Goal: Communication & Community: Answer question/provide support

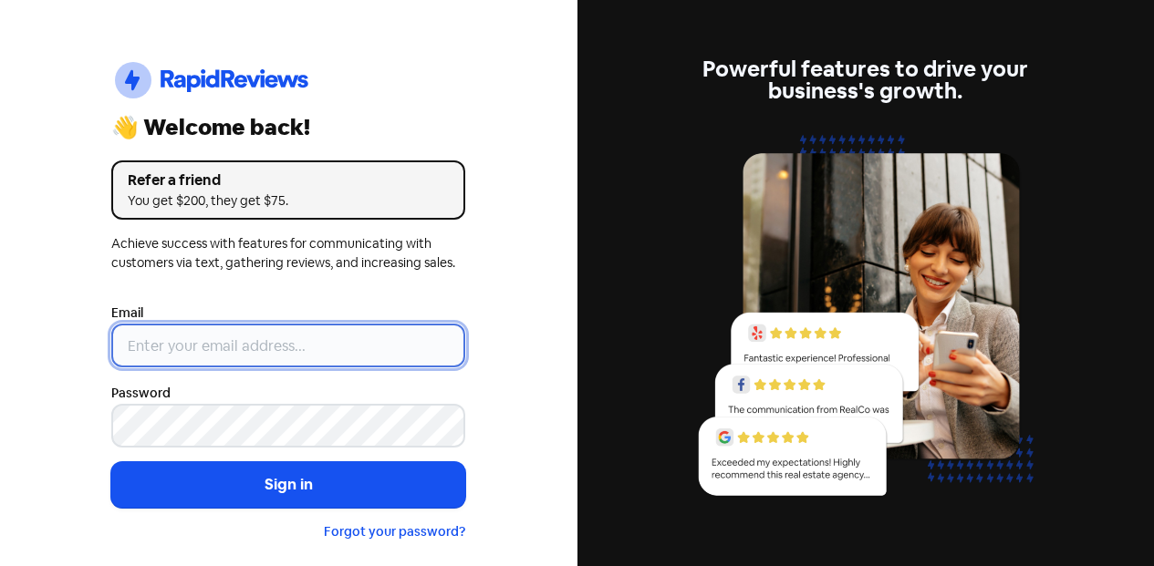
click at [239, 347] on input "email" at bounding box center [288, 346] width 354 height 44
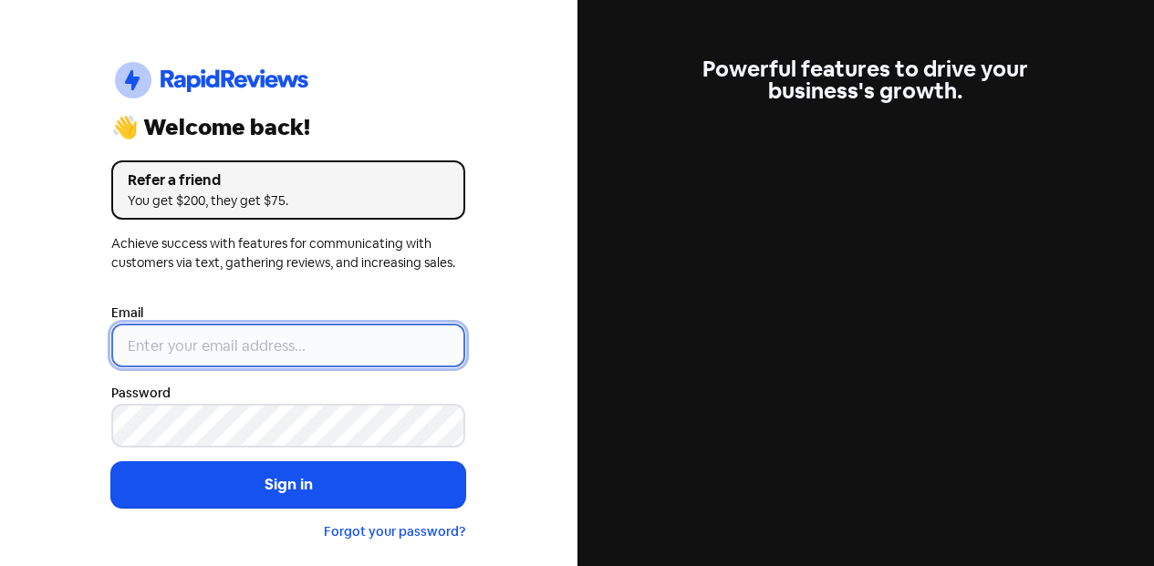
type input "[EMAIL_ADDRESS][DOMAIN_NAME]"
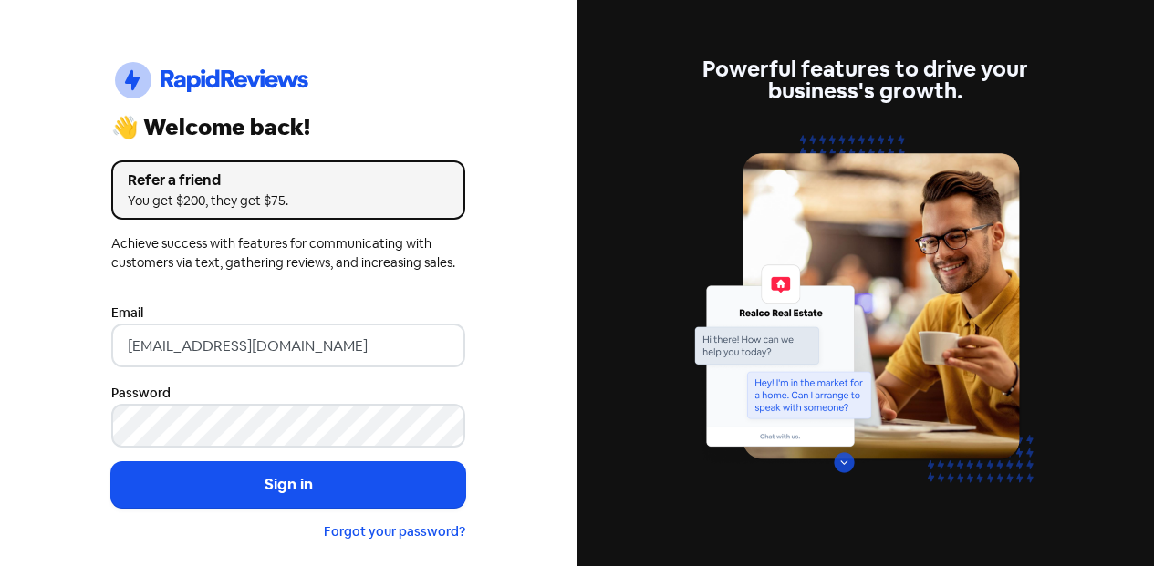
click at [401, 497] on button "Sign in" at bounding box center [288, 485] width 354 height 46
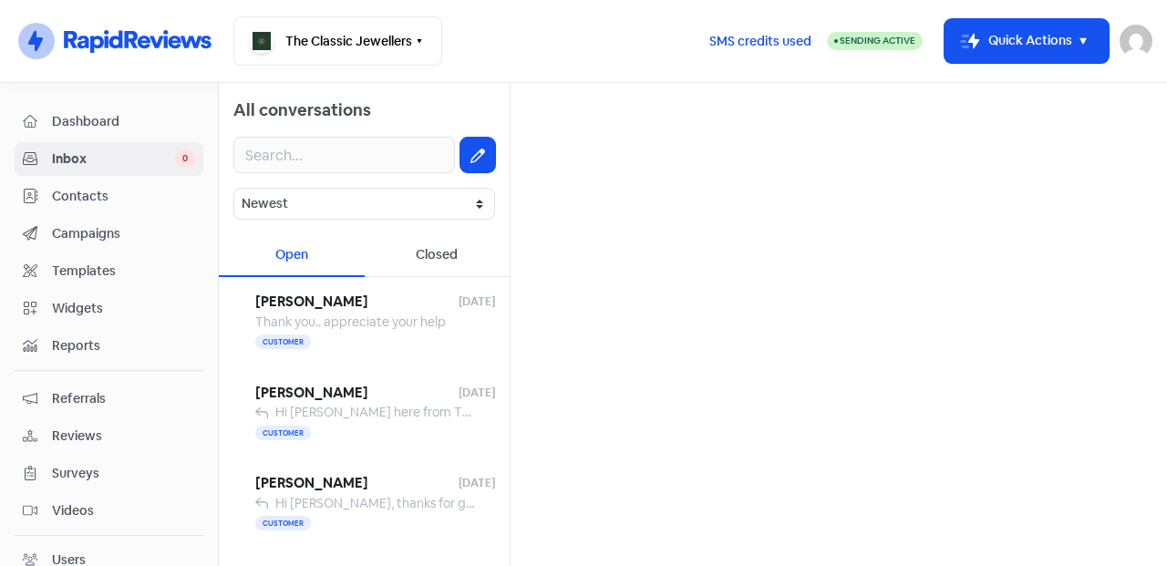
click at [386, 316] on span "Thank you.. appreciate your help" at bounding box center [350, 322] width 191 height 16
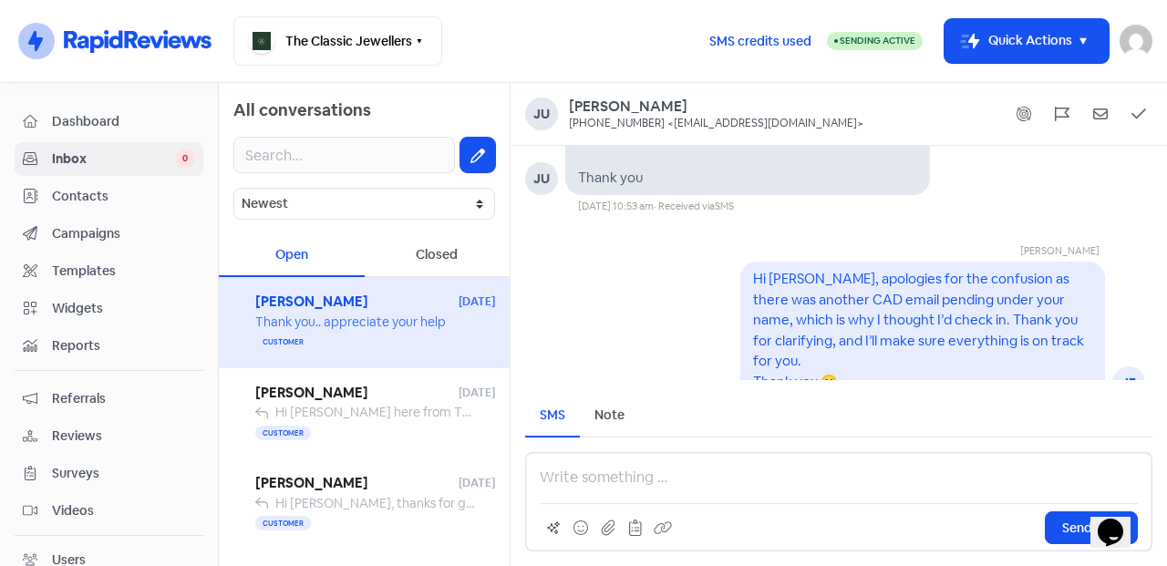
scroll to position [-304, 0]
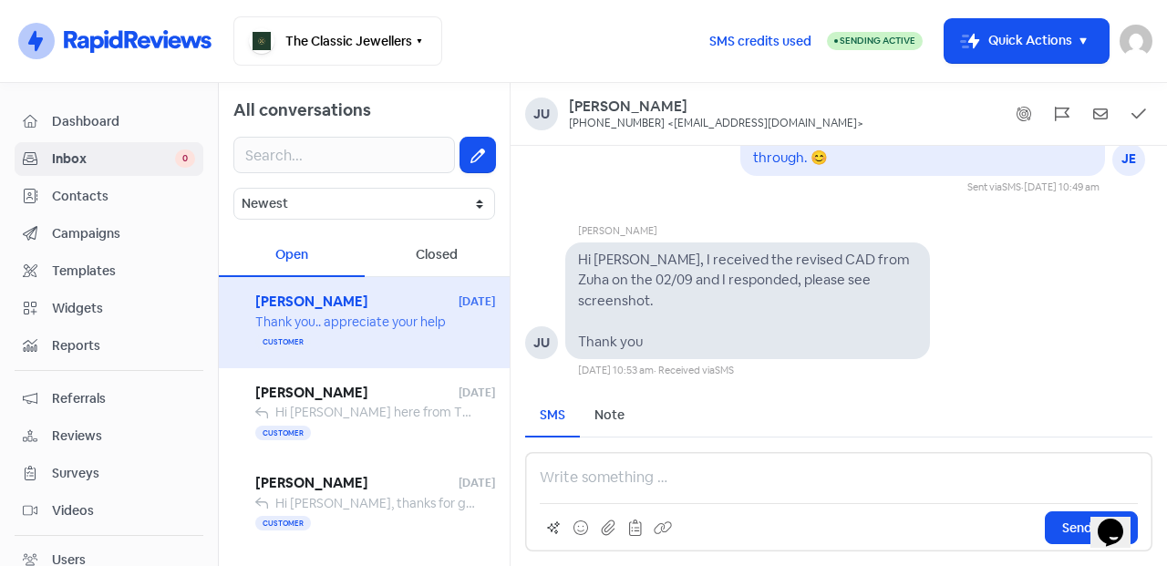
click at [825, 294] on pre "Hi Kevin, I received the revised CAD from Zuha on the 02/09 and I responded, pl…" at bounding box center [745, 300] width 335 height 99
click at [871, 295] on pre "Hi Kevin, I received the revised CAD from Zuha on the 02/09 and I responded, pl…" at bounding box center [745, 300] width 335 height 99
click at [847, 302] on pre "Hi Kevin, I received the revised CAD from Zuha on the 02/09 and I responded, pl…" at bounding box center [745, 300] width 335 height 99
drag, startPoint x: 884, startPoint y: 300, endPoint x: 863, endPoint y: 309, distance: 22.9
click at [885, 300] on pre "Hi Kevin, I received the revised CAD from Zuha on the 02/09 and I responded, pl…" at bounding box center [745, 300] width 335 height 99
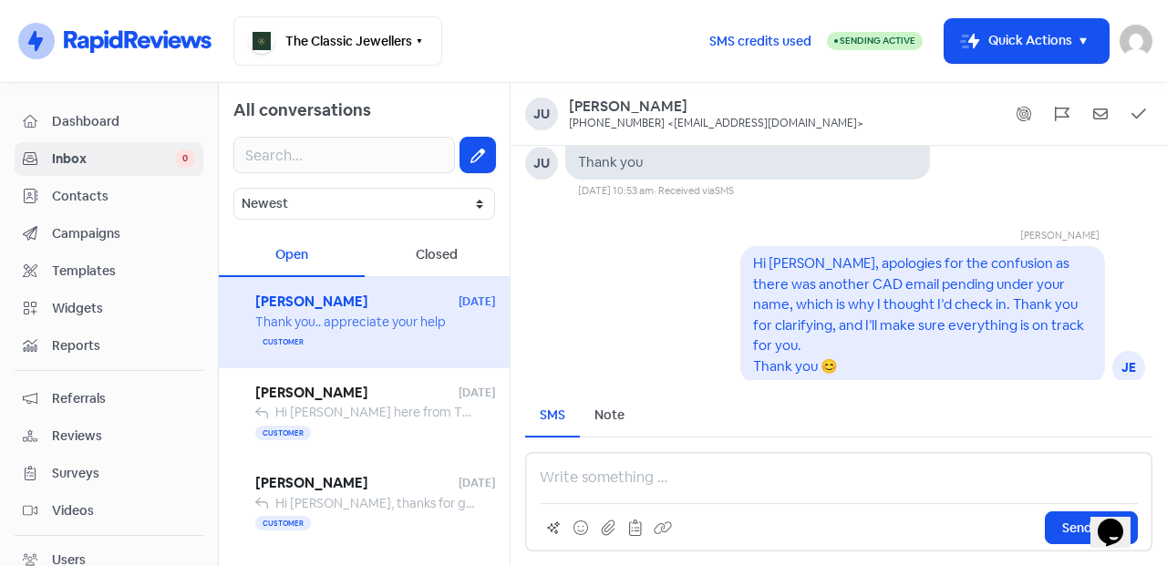
scroll to position [0, 0]
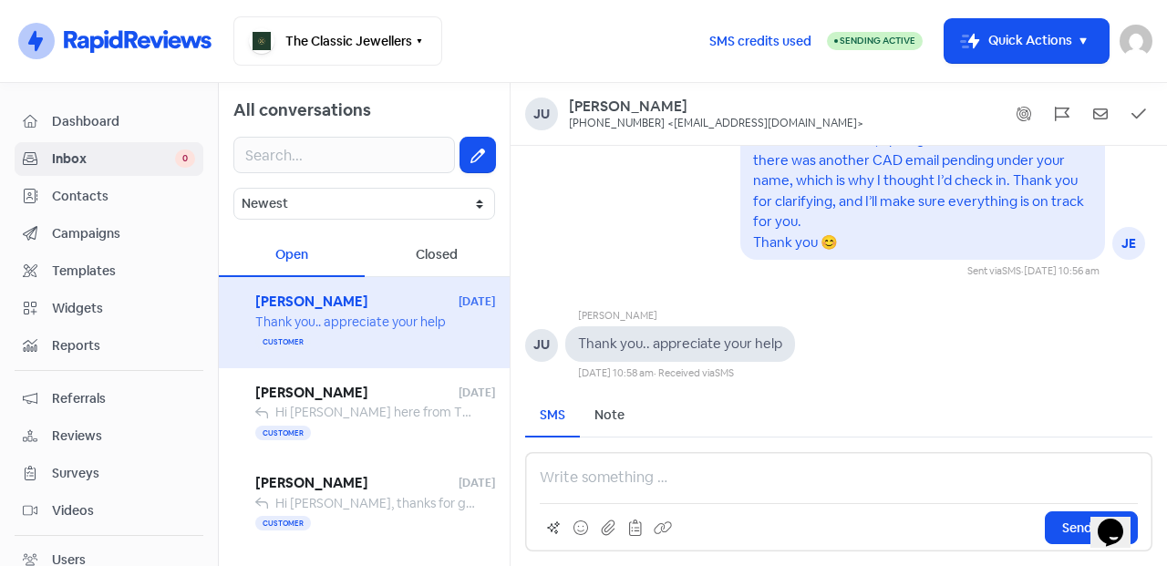
click at [387, 408] on span "Hi Franci, Jess here from The Classic Jewellers. Just letting you know I’ve ema…" at bounding box center [944, 412] width 1338 height 16
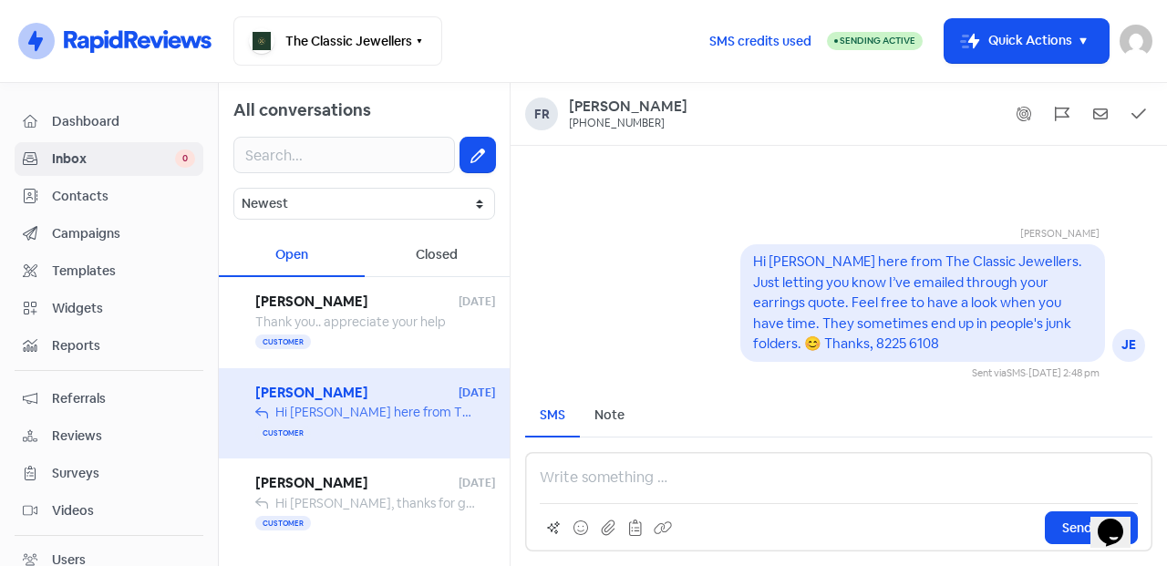
click at [389, 483] on span "Neel Neel" at bounding box center [356, 483] width 203 height 21
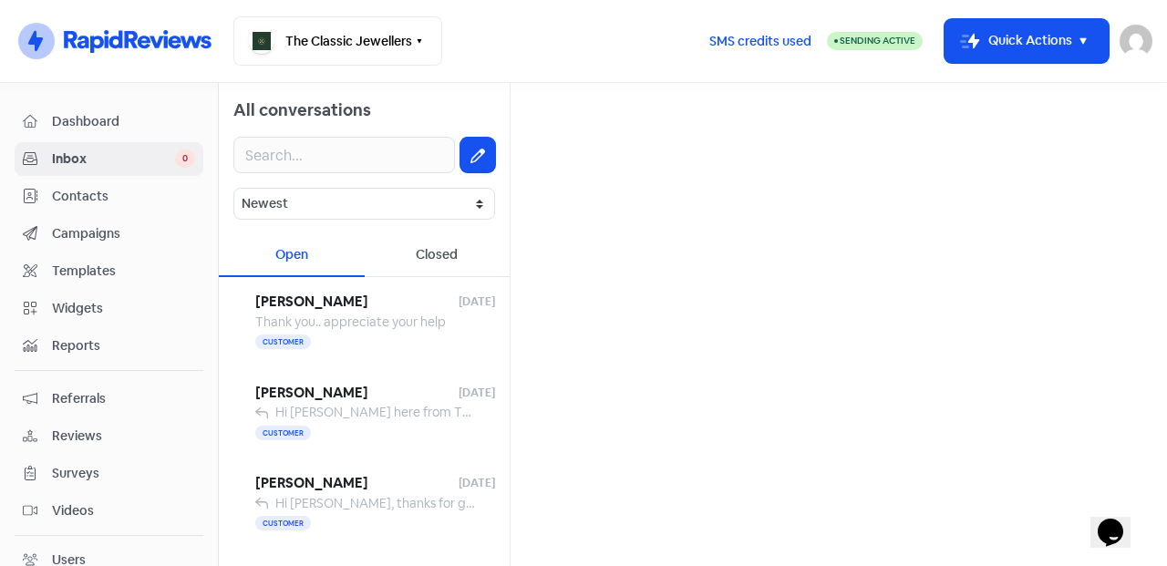
drag, startPoint x: 106, startPoint y: 221, endPoint x: 121, endPoint y: 216, distance: 16.2
click at [106, 221] on link "Campaigns" at bounding box center [109, 234] width 189 height 34
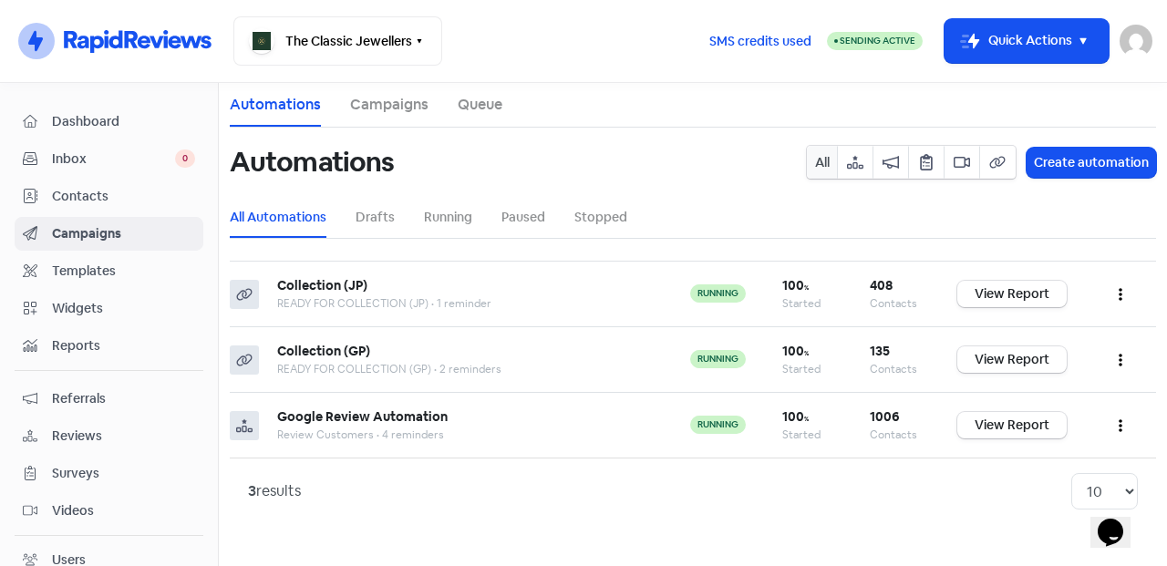
click at [118, 195] on span "Contacts" at bounding box center [123, 196] width 143 height 19
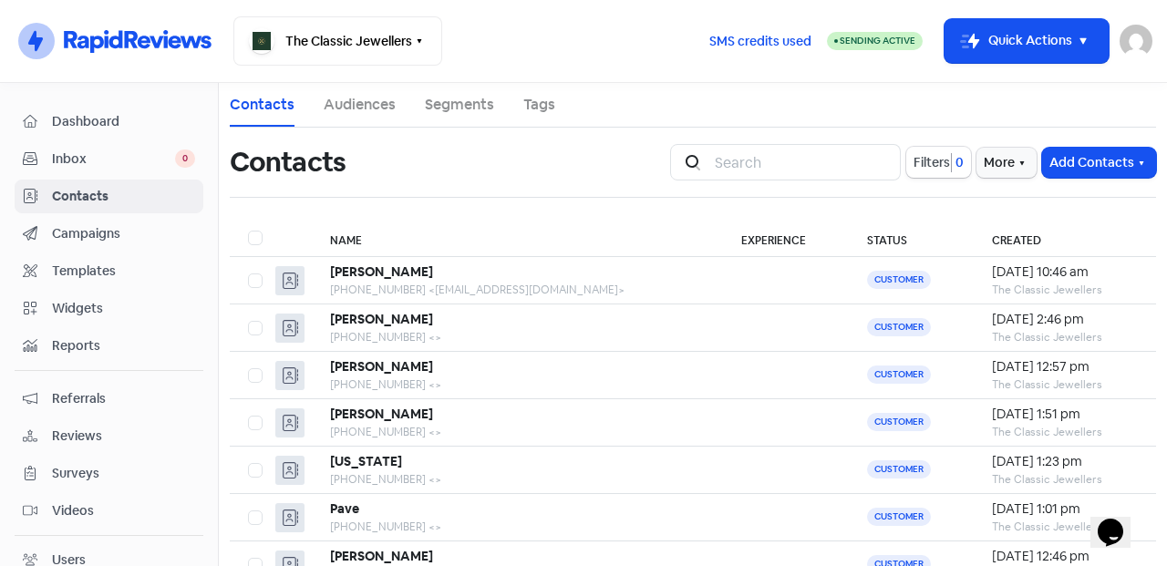
click at [1089, 150] on button "Add Contacts" at bounding box center [1100, 163] width 114 height 30
click at [1062, 209] on button "Add a contact" at bounding box center [1078, 202] width 155 height 36
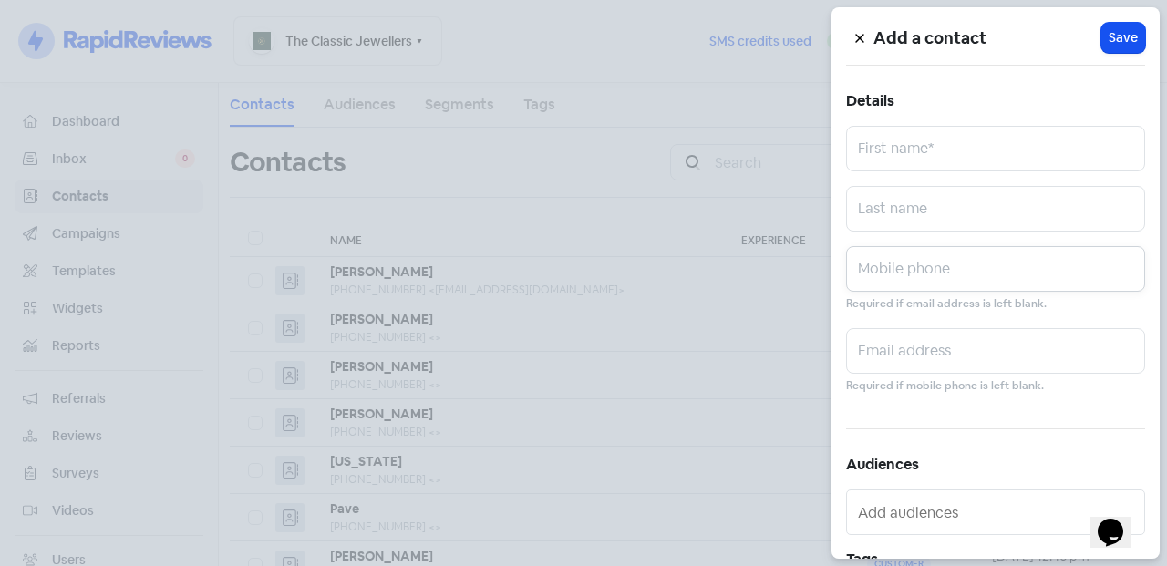
click at [908, 276] on input "text" at bounding box center [995, 269] width 299 height 46
paste input "0475 919 367"
type input "0475 919 367"
click at [929, 198] on input "text" at bounding box center [995, 209] width 299 height 46
click at [913, 133] on input "text" at bounding box center [995, 149] width 299 height 46
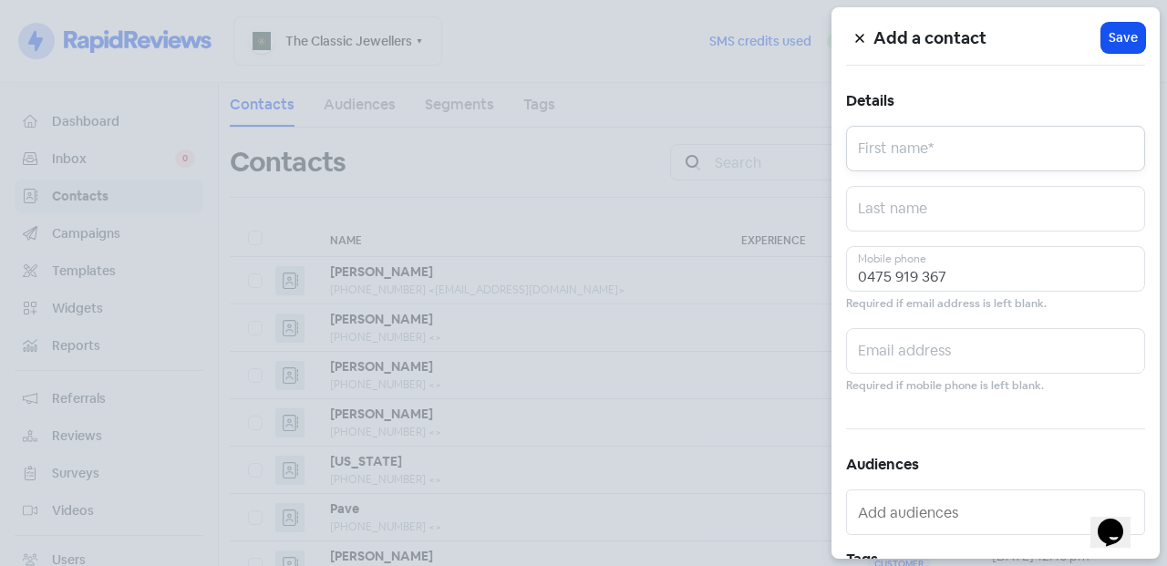
paste input "Aisha & Hugo"
type input "Aisha & Hugo"
click at [1109, 33] on span "Save" at bounding box center [1123, 37] width 29 height 19
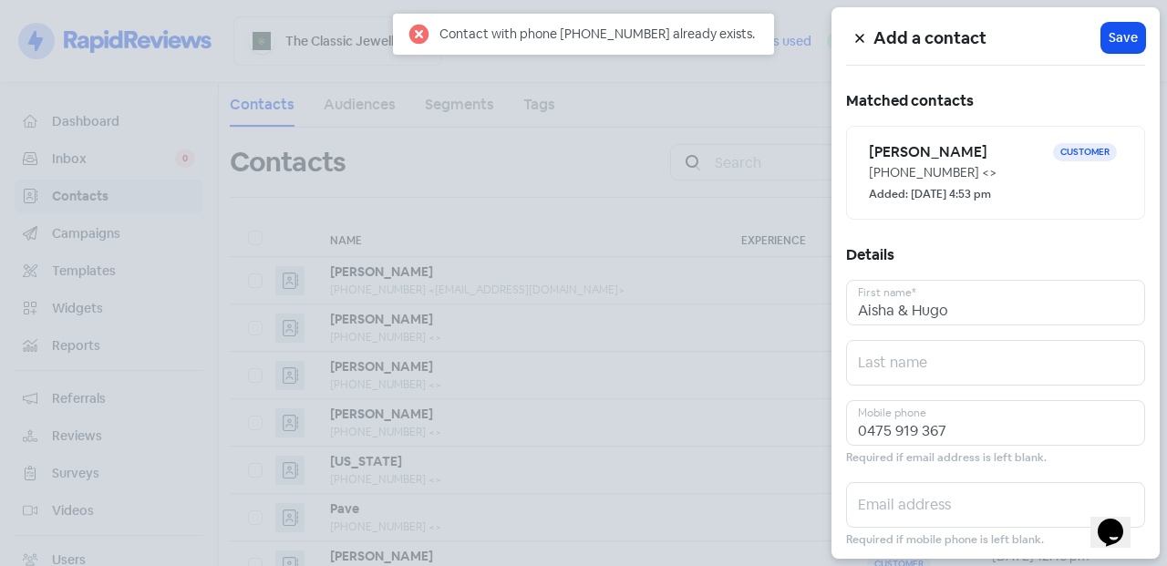
click at [928, 189] on small "Added: 27 Aug 2025, 4:53 pm" at bounding box center [930, 194] width 122 height 17
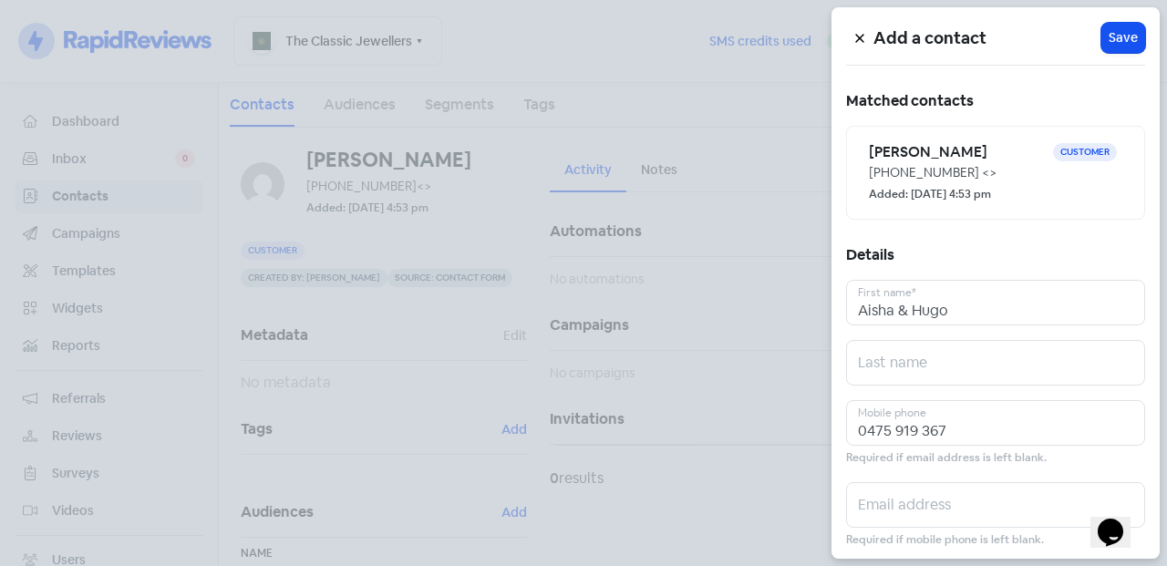
click at [559, 228] on div at bounding box center [583, 283] width 1167 height 566
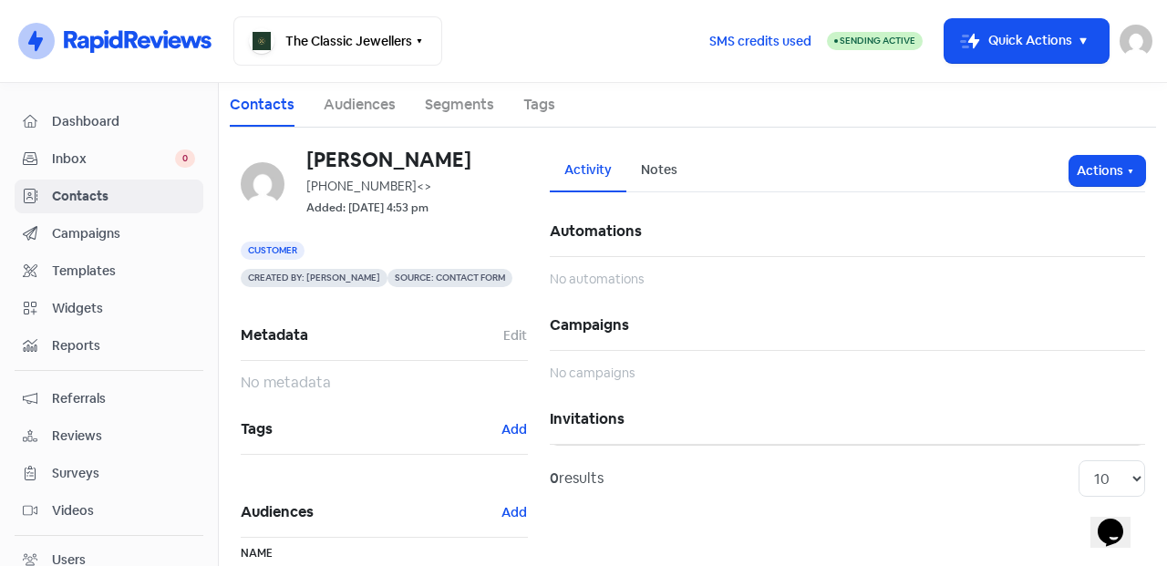
click at [134, 161] on span "Inbox" at bounding box center [113, 159] width 123 height 19
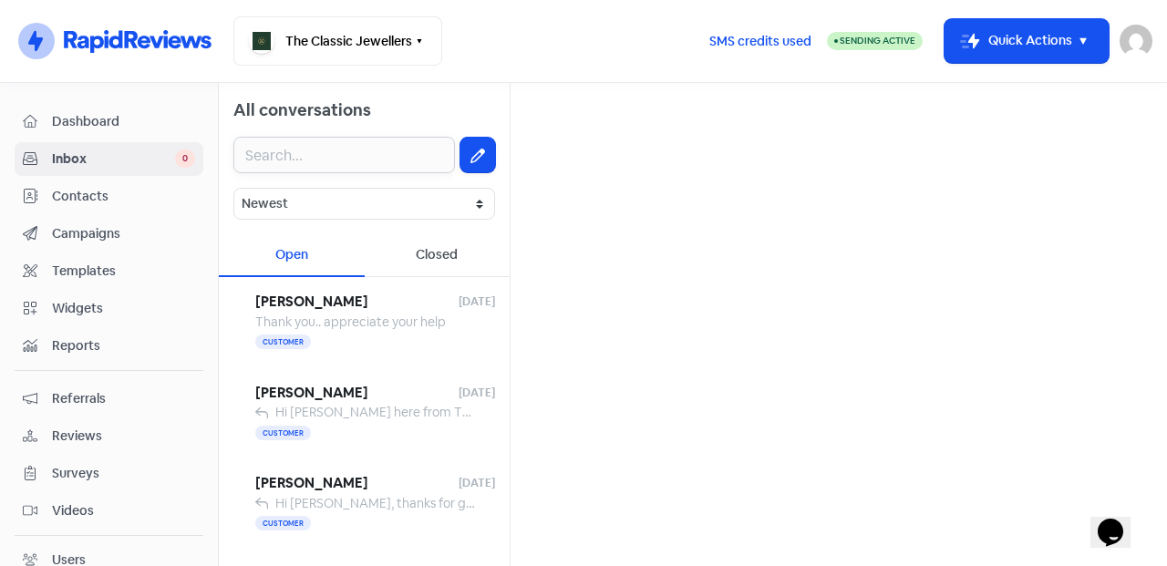
click at [399, 150] on input "text" at bounding box center [344, 155] width 222 height 36
click at [461, 156] on button at bounding box center [478, 155] width 35 height 35
click at [602, 118] on input "text" at bounding box center [839, 116] width 628 height 36
type input "hugo d"
click at [716, 180] on div "Hugo Dahl" at bounding box center [839, 175] width 597 height 22
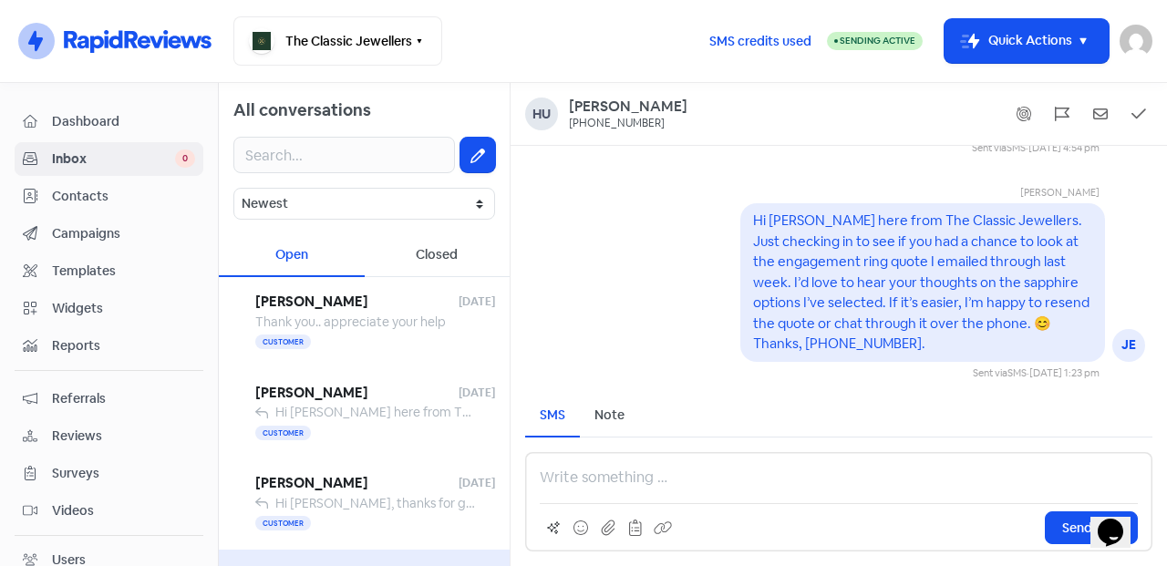
click at [629, 480] on p at bounding box center [839, 478] width 598 height 22
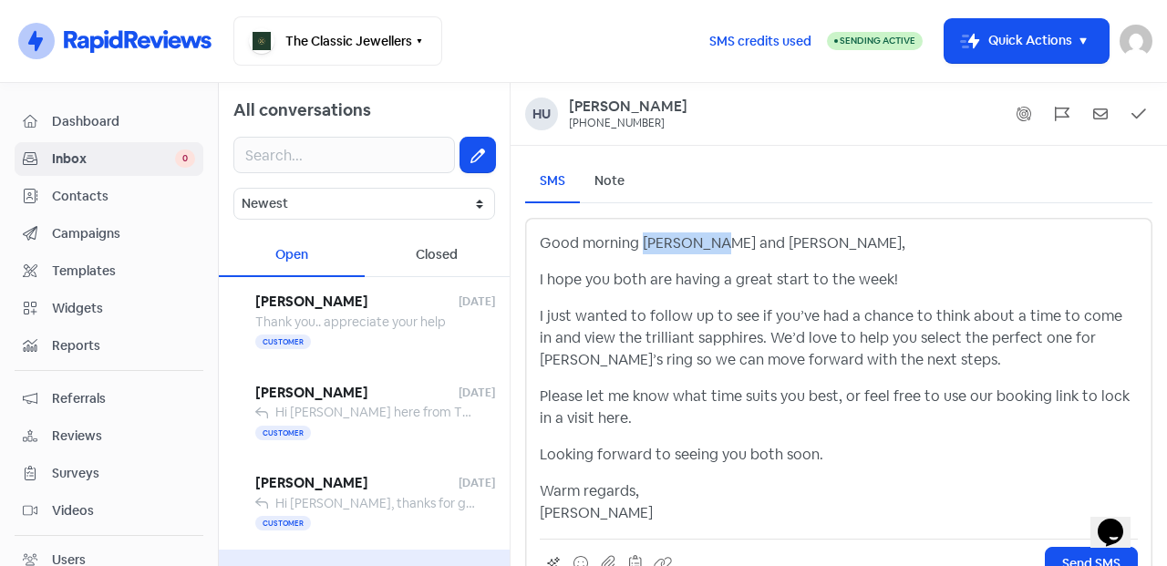
drag, startPoint x: 641, startPoint y: 245, endPoint x: 708, endPoint y: 253, distance: 67.0
click at [708, 253] on p "Good morning Aisha and Hugo," at bounding box center [839, 244] width 598 height 22
click at [644, 282] on p "I hope you both are having a great start to the week!" at bounding box center [839, 280] width 598 height 22
click at [623, 412] on p "Please let me know what time suits you best, or feel free to use our booking li…" at bounding box center [839, 408] width 598 height 44
click at [776, 458] on p "Looking forward to seeing you both soon." at bounding box center [839, 455] width 598 height 22
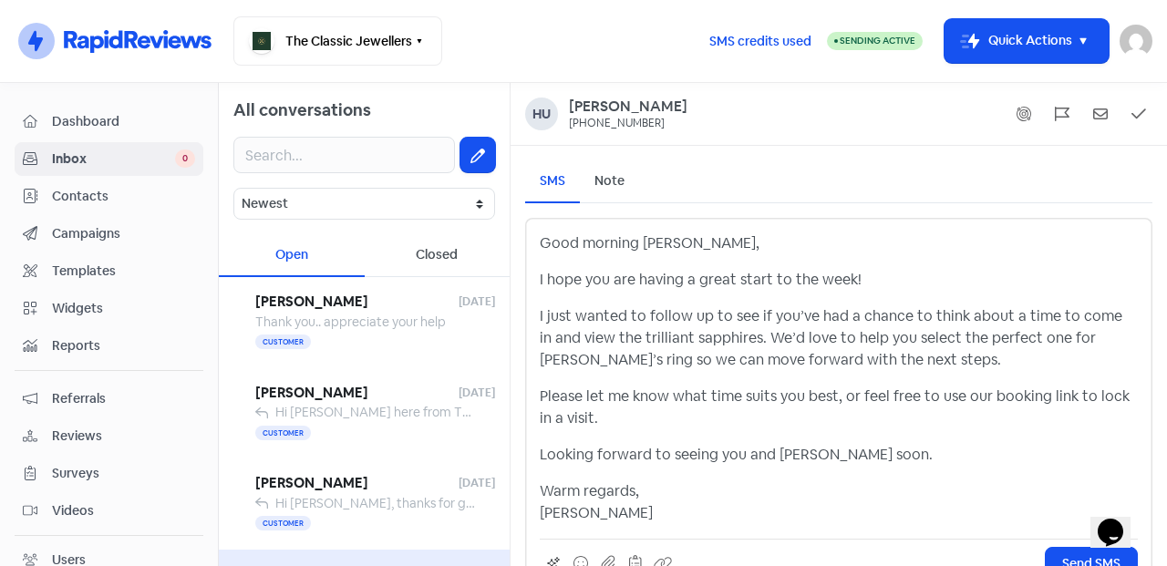
click at [655, 508] on p "Warm regards, Jess" at bounding box center [839, 503] width 598 height 44
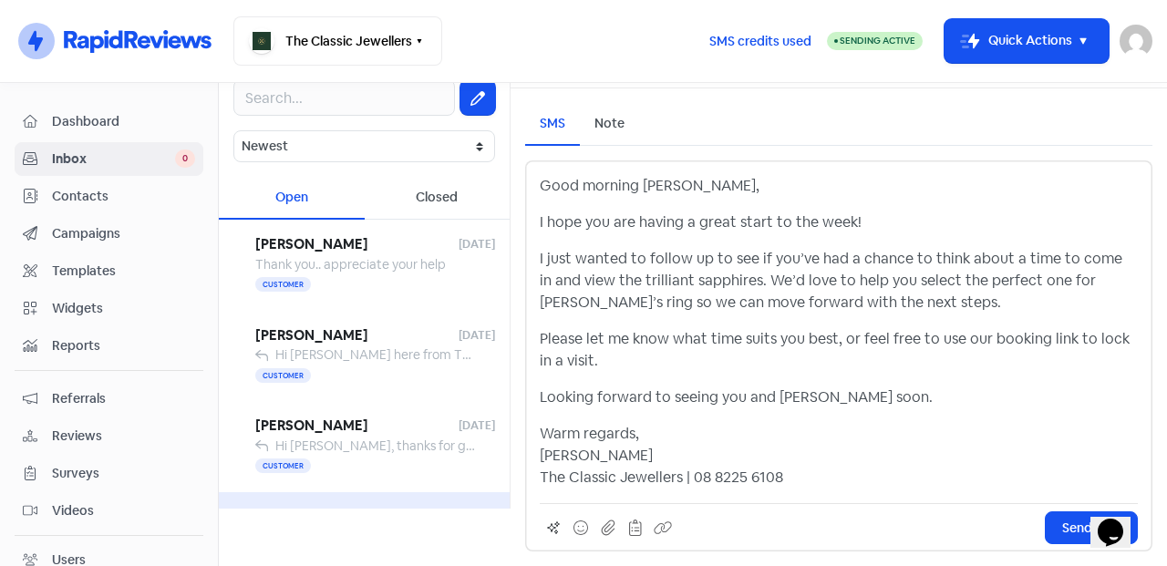
click at [1063, 529] on span "Send SMS" at bounding box center [1092, 528] width 58 height 19
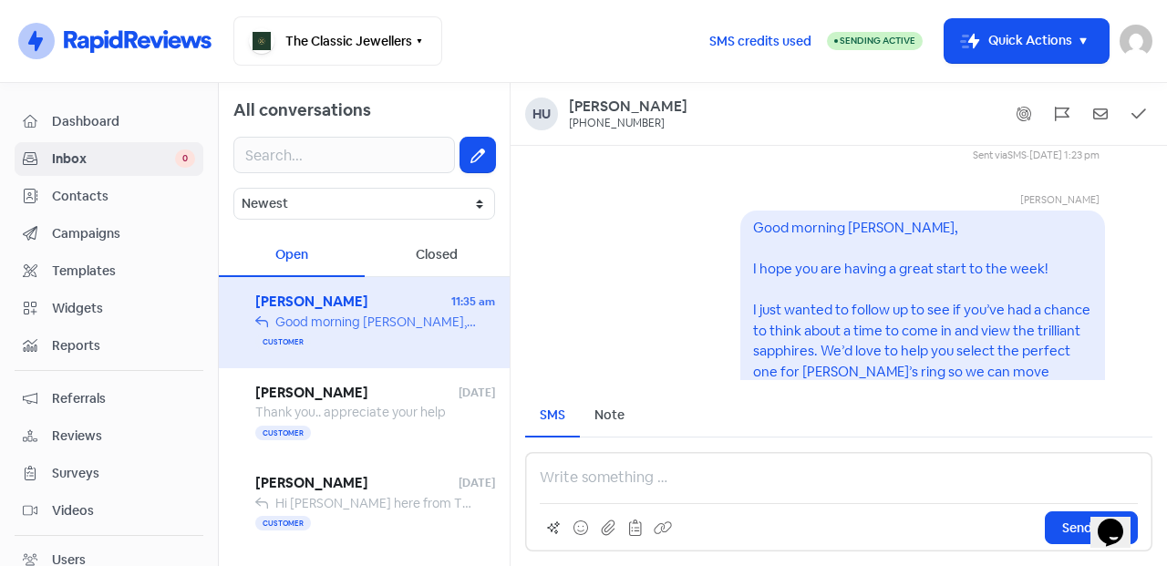
scroll to position [0, 0]
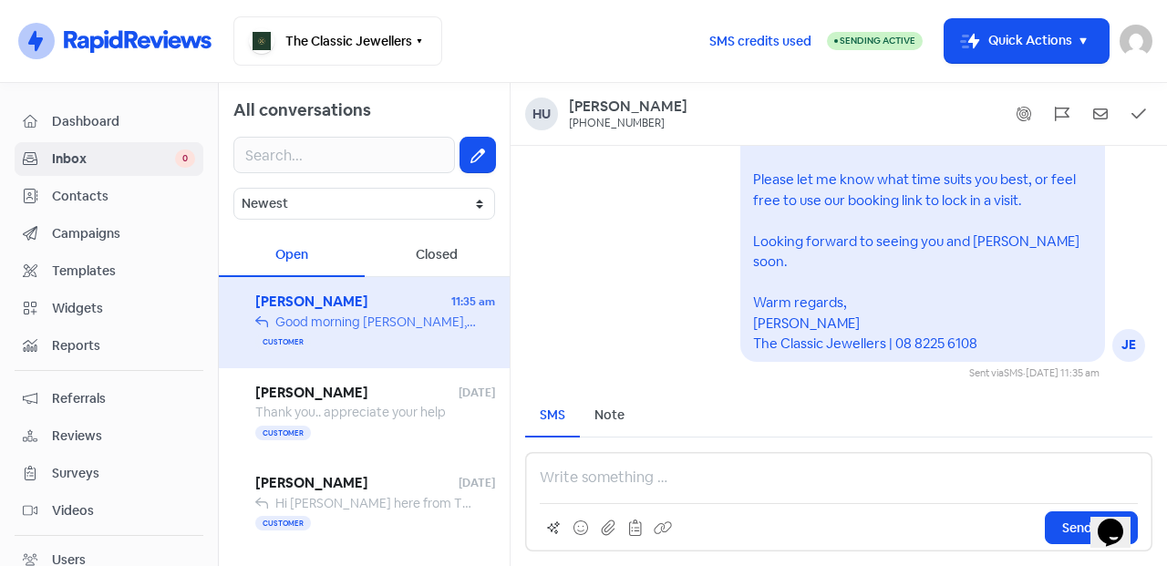
click at [114, 200] on span "Contacts" at bounding box center [123, 196] width 143 height 19
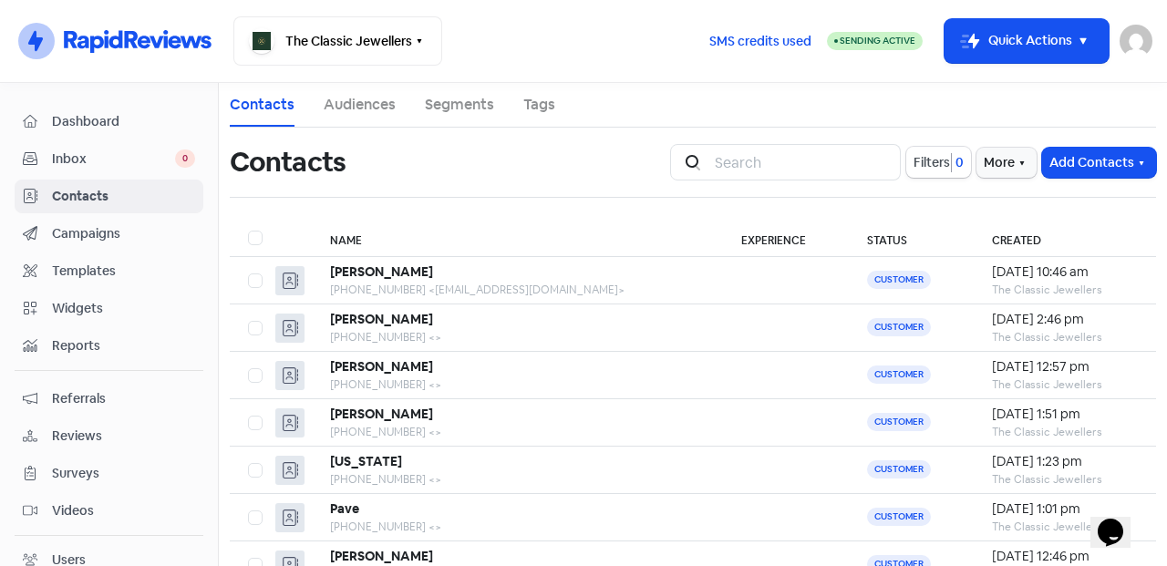
click at [1089, 170] on button "Add Contacts" at bounding box center [1100, 163] width 114 height 30
click at [1043, 204] on button "Add a contact" at bounding box center [1078, 202] width 155 height 36
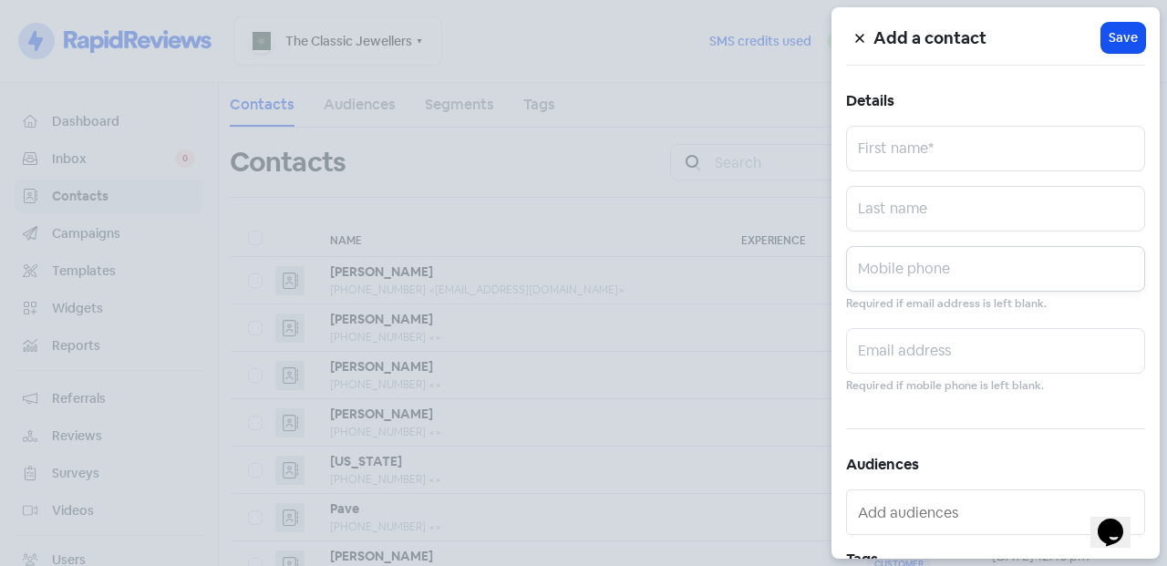
click at [917, 277] on input "text" at bounding box center [995, 269] width 299 height 46
paste input "0420 882 611"
type input "0420 882 611"
click at [917, 147] on input "text" at bounding box center [995, 149] width 299 height 46
paste input "Natalie Kudyba"
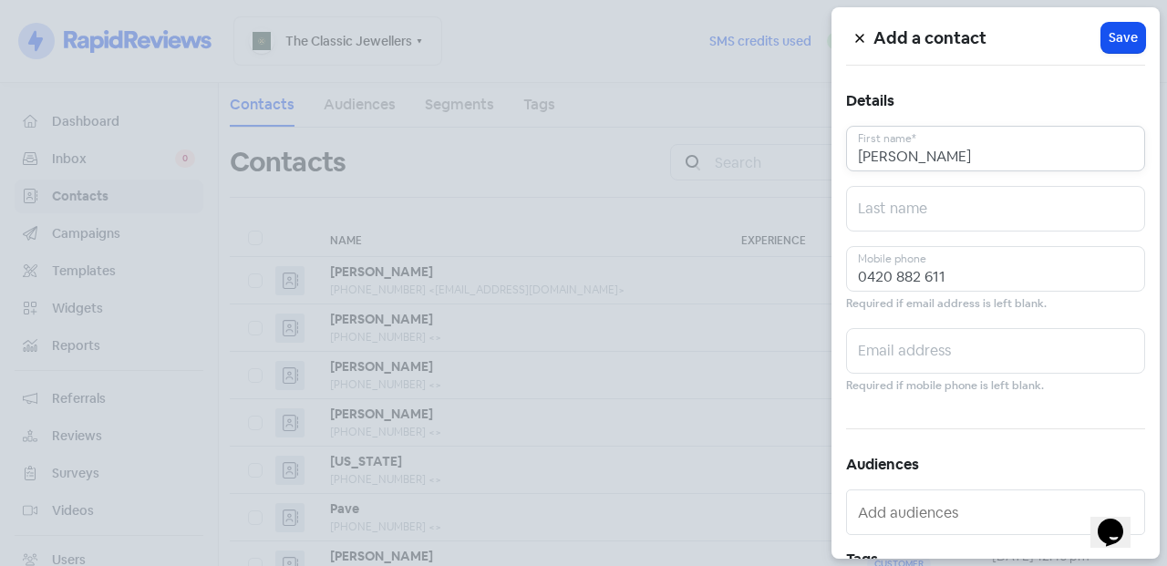
drag, startPoint x: 980, startPoint y: 149, endPoint x: 909, endPoint y: 161, distance: 71.2
click at [909, 161] on input "Natalie Kudyba" at bounding box center [995, 149] width 299 height 46
type input "Natalie"
click at [990, 195] on input "text" at bounding box center [995, 209] width 299 height 46
paste input "Kudyba"
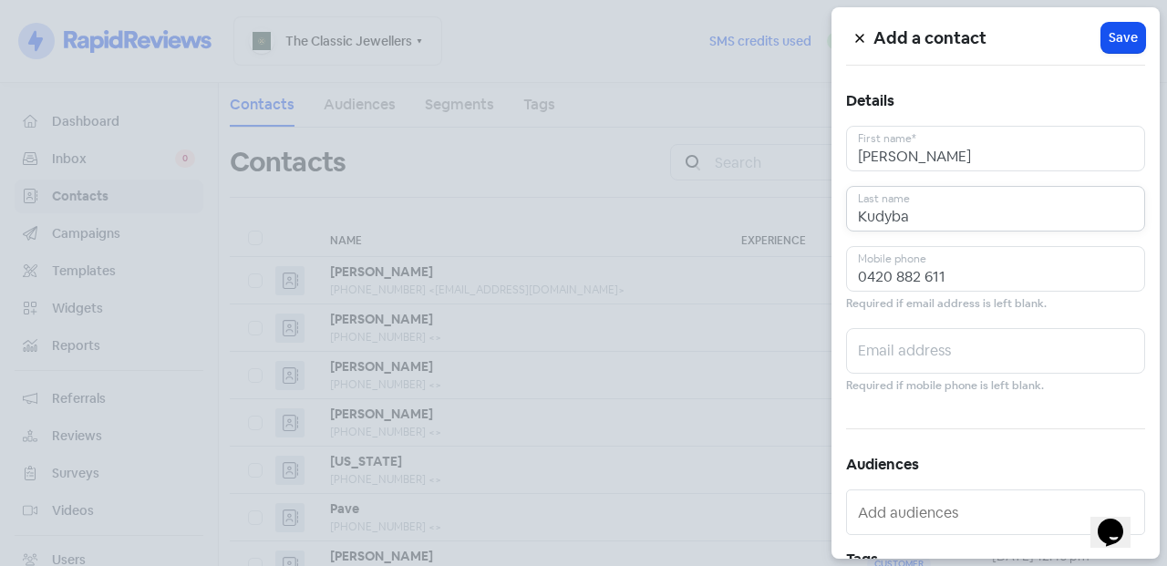
click at [979, 197] on input "Kudyba" at bounding box center [995, 209] width 299 height 46
type input "Kudyba"
click at [1113, 42] on span "Save" at bounding box center [1123, 37] width 29 height 19
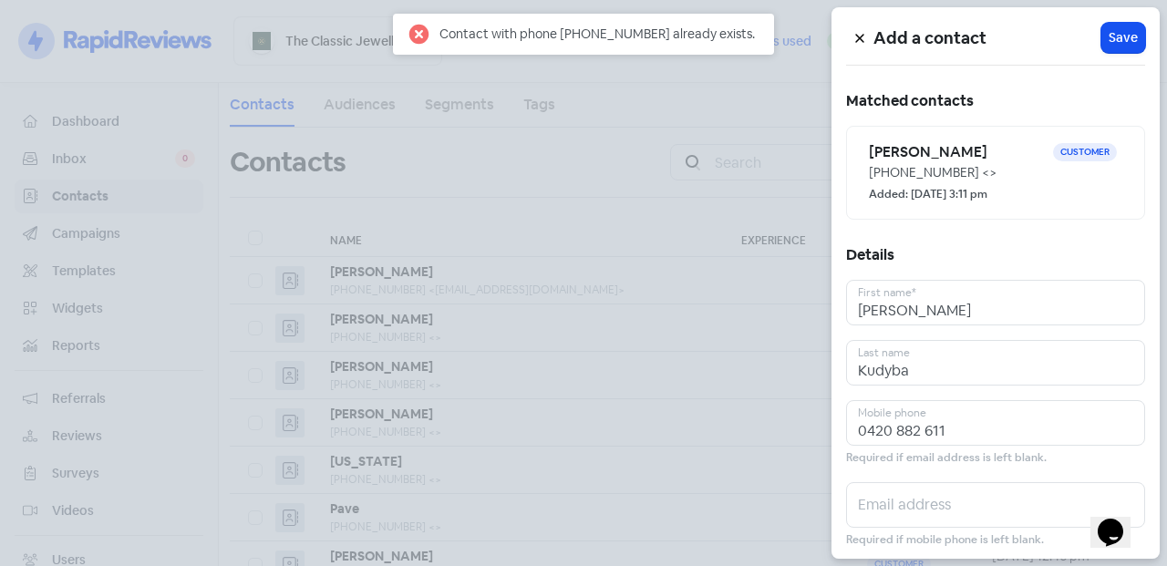
click at [904, 167] on div "+61420882611 <>" at bounding box center [996, 172] width 254 height 19
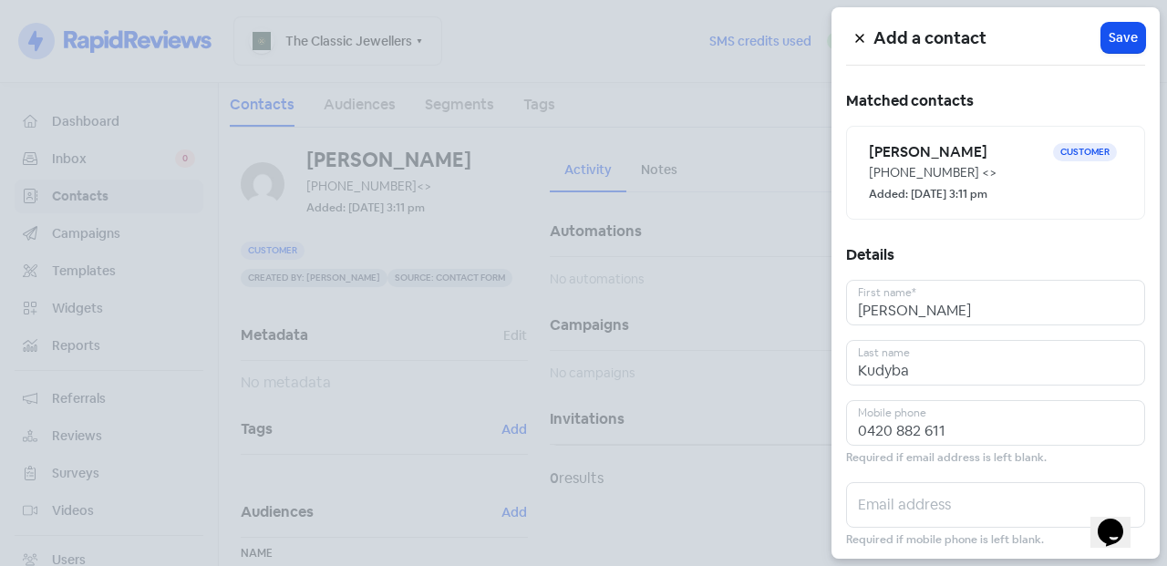
drag, startPoint x: 101, startPoint y: 160, endPoint x: 109, endPoint y: 150, distance: 13.0
click at [102, 160] on div at bounding box center [583, 283] width 1167 height 566
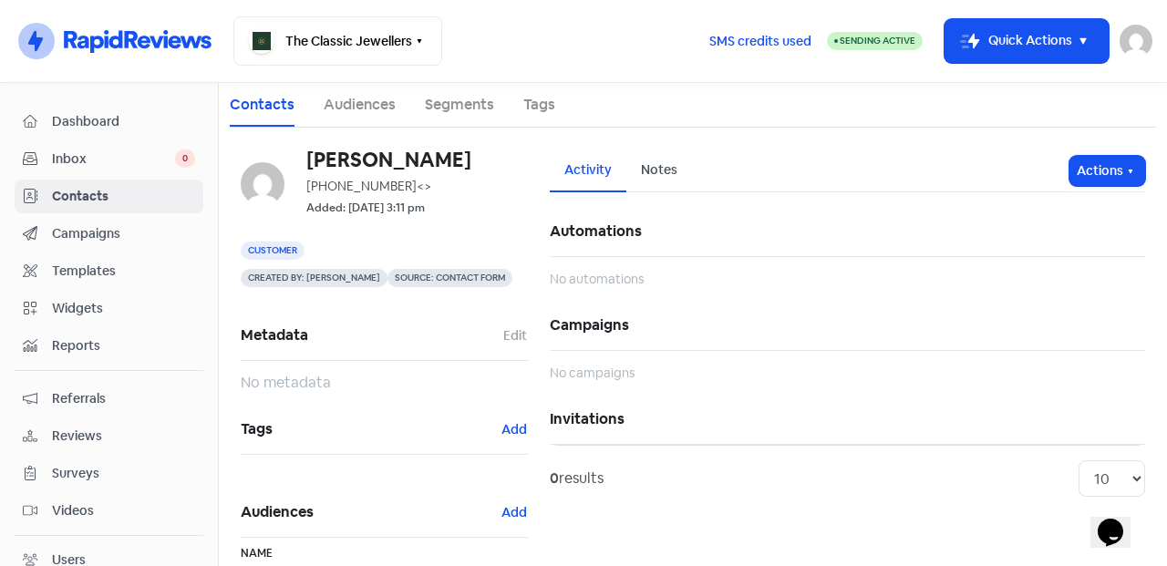
click at [115, 152] on span "Inbox" at bounding box center [113, 159] width 123 height 19
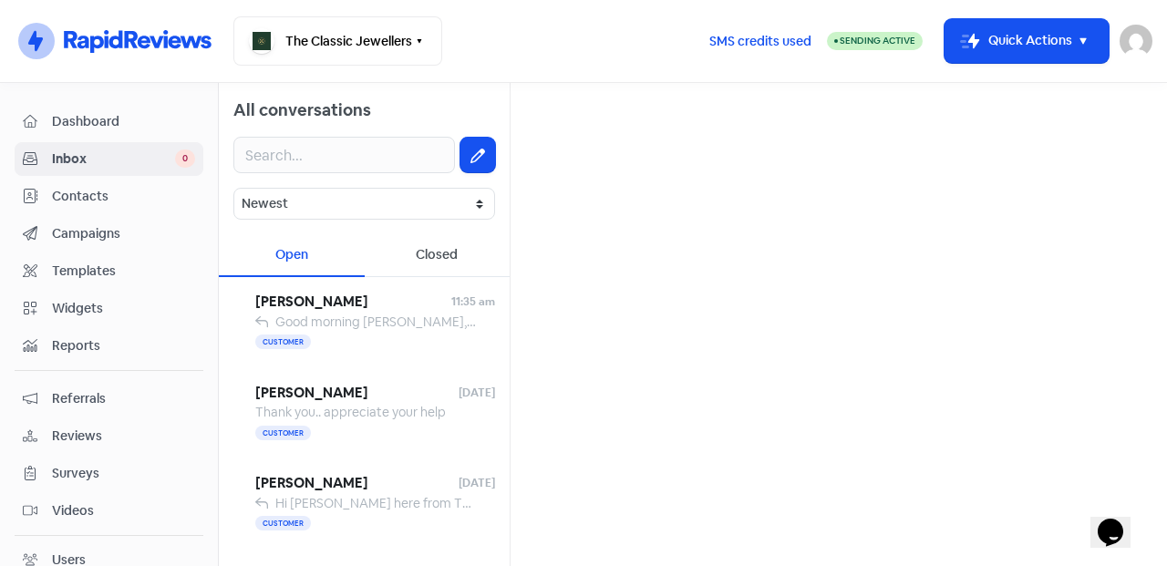
click at [471, 161] on icon at bounding box center [478, 156] width 15 height 15
click at [607, 117] on input "text" at bounding box center [839, 116] width 628 height 36
paste input "Kudyba"
type input "Kudyba"
click at [651, 171] on div "Natalie Kudyba" at bounding box center [839, 175] width 597 height 22
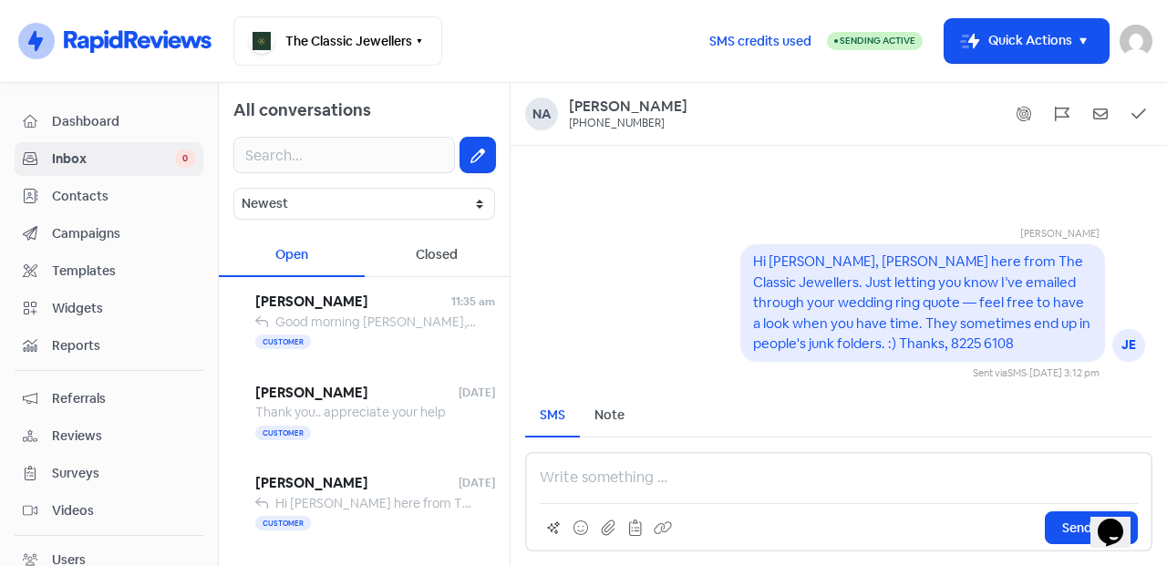
click at [634, 480] on p at bounding box center [839, 478] width 598 height 22
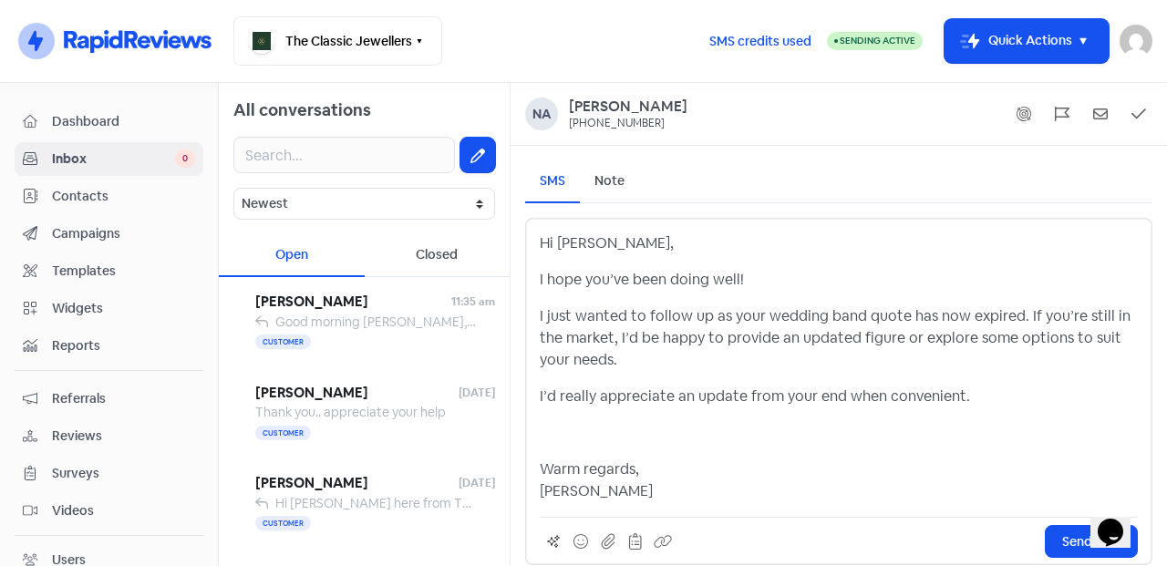
click at [566, 273] on p "I hope you’ve been doing well!" at bounding box center [839, 280] width 598 height 22
click at [712, 278] on p "I hope you’ve been doing well!" at bounding box center [839, 280] width 598 height 22
drag, startPoint x: 648, startPoint y: 319, endPoint x: 671, endPoint y: 319, distance: 23.7
click at [654, 319] on p "I just wanted to follow up as your wedding band quote has now expired. If you’r…" at bounding box center [839, 339] width 598 height 66
drag, startPoint x: 794, startPoint y: 321, endPoint x: 856, endPoint y: 324, distance: 62.1
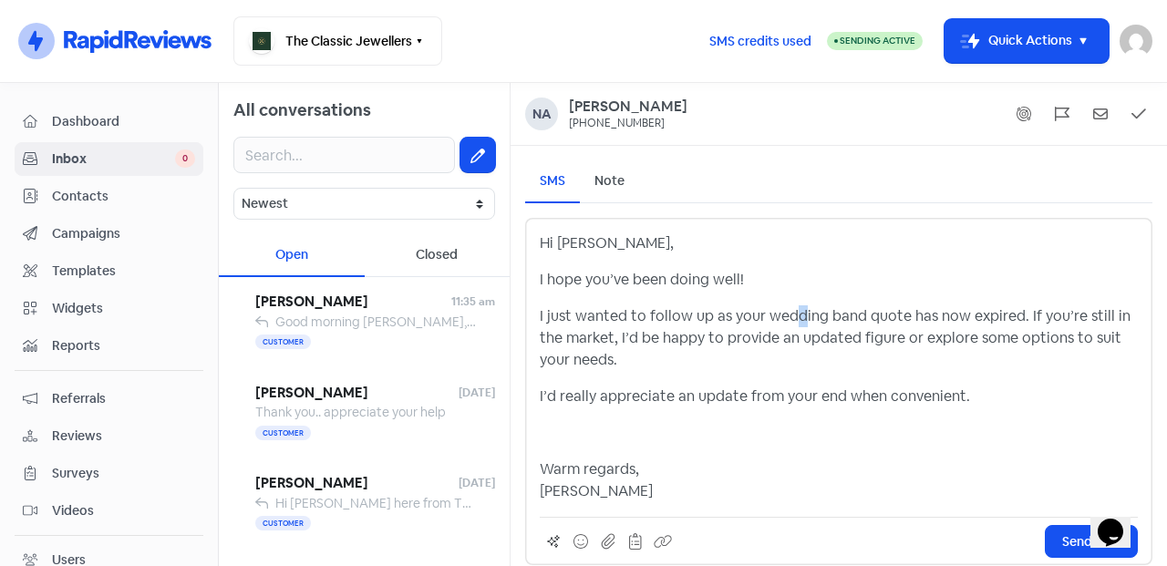
click at [807, 321] on p "I just wanted to follow up as your wedding band quote has now expired. If you’r…" at bounding box center [839, 339] width 598 height 66
drag, startPoint x: 890, startPoint y: 324, endPoint x: 965, endPoint y: 327, distance: 74.9
click at [893, 324] on p "I just wanted to follow up as your wedding band quote has now expired. If you’r…" at bounding box center [839, 339] width 598 height 66
drag, startPoint x: 966, startPoint y: 327, endPoint x: 977, endPoint y: 327, distance: 10.9
click at [973, 327] on p "I just wanted to follow up as your wedding band quote has now expired. If you’r…" at bounding box center [839, 339] width 598 height 66
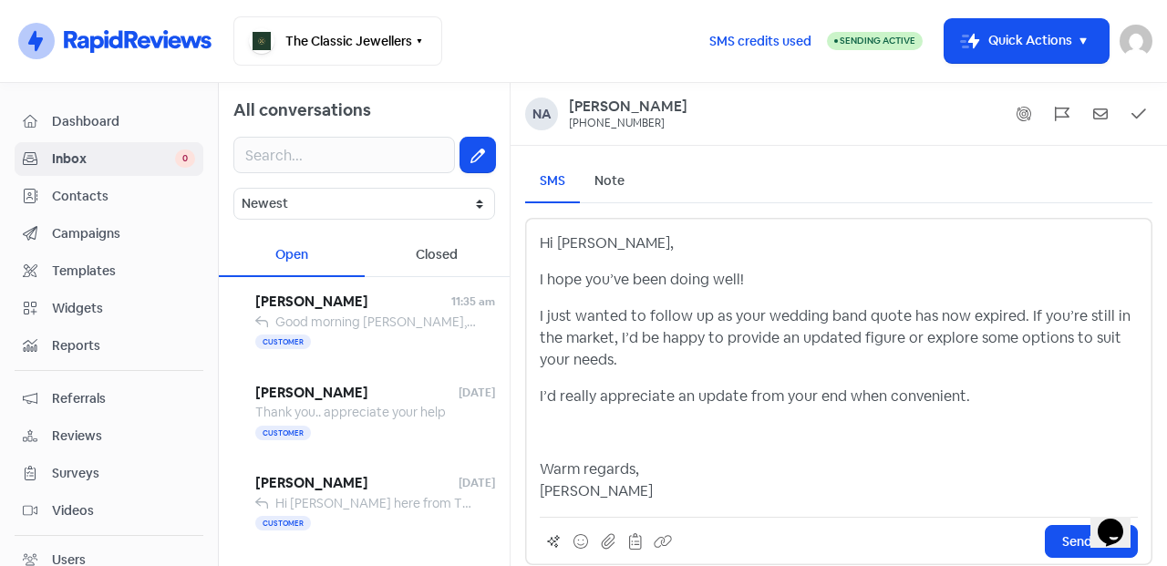
click at [1043, 327] on p "I just wanted to follow up as your wedding band quote has now expired. If you’r…" at bounding box center [839, 339] width 598 height 66
click at [737, 341] on p "I just wanted to follow up as your wedding band quote has now expired. If you’r…" at bounding box center [839, 339] width 598 height 66
click at [668, 363] on p "I just wanted to follow up as your wedding band quote has now expired. If you’r…" at bounding box center [839, 339] width 598 height 66
click at [603, 449] on div "Hi Natalie, I hope you’ve been doing well! I just wanted to follow up as your w…" at bounding box center [839, 368] width 598 height 270
click at [555, 442] on p at bounding box center [839, 433] width 598 height 22
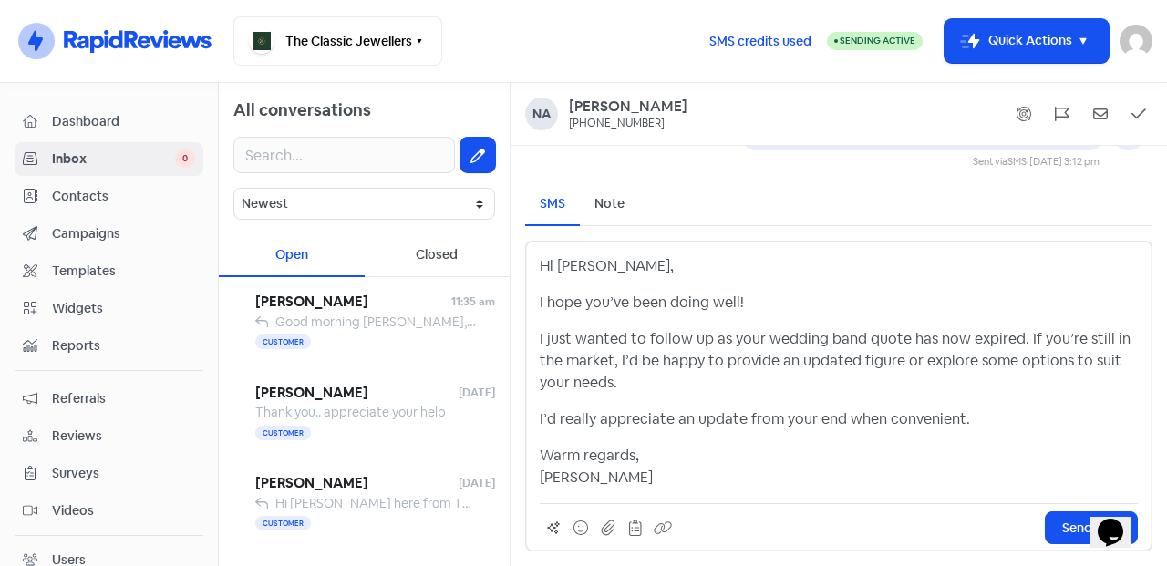
click at [599, 472] on p "Warm regards, Lili" at bounding box center [839, 467] width 598 height 44
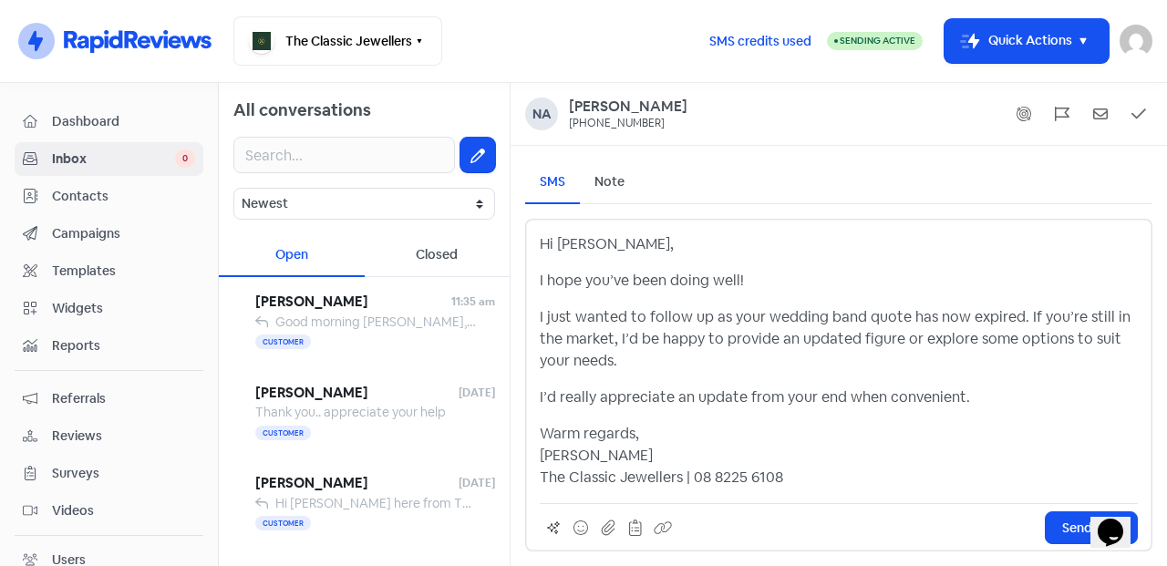
click at [1067, 527] on span "Send SMS" at bounding box center [1092, 528] width 58 height 19
